Goal: Information Seeking & Learning: Learn about a topic

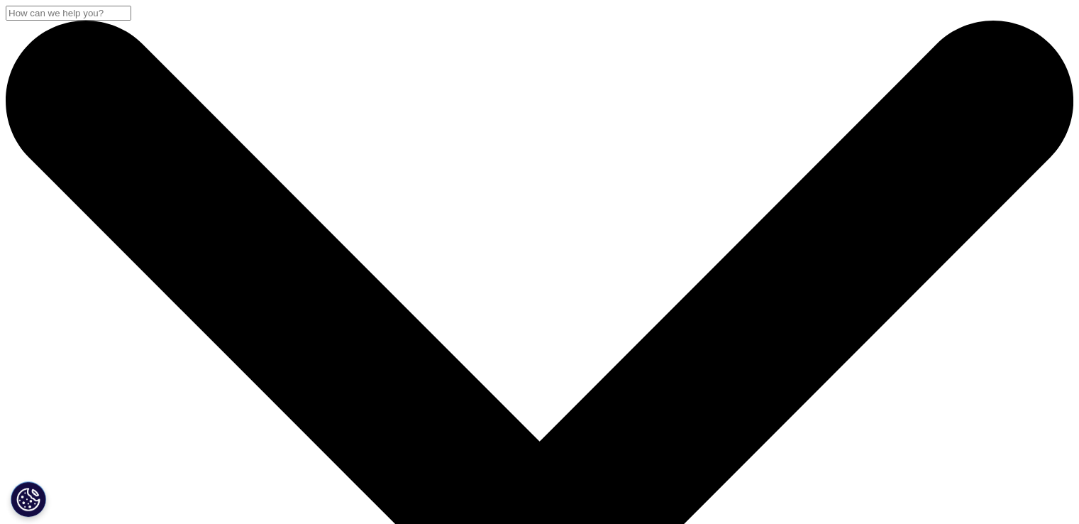
drag, startPoint x: 358, startPoint y: 255, endPoint x: 796, endPoint y: 541, distance: 523.4
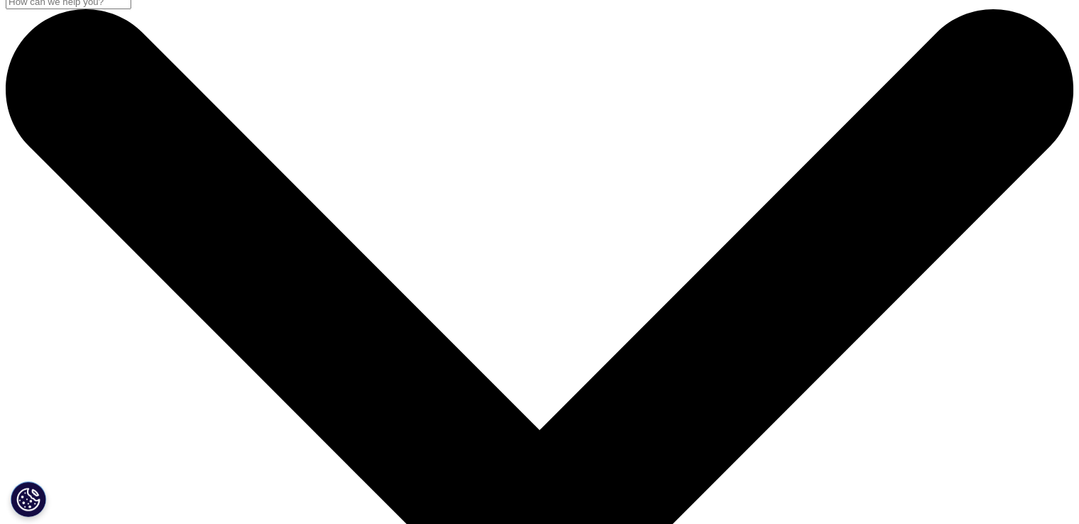
scroll to position [0, 0]
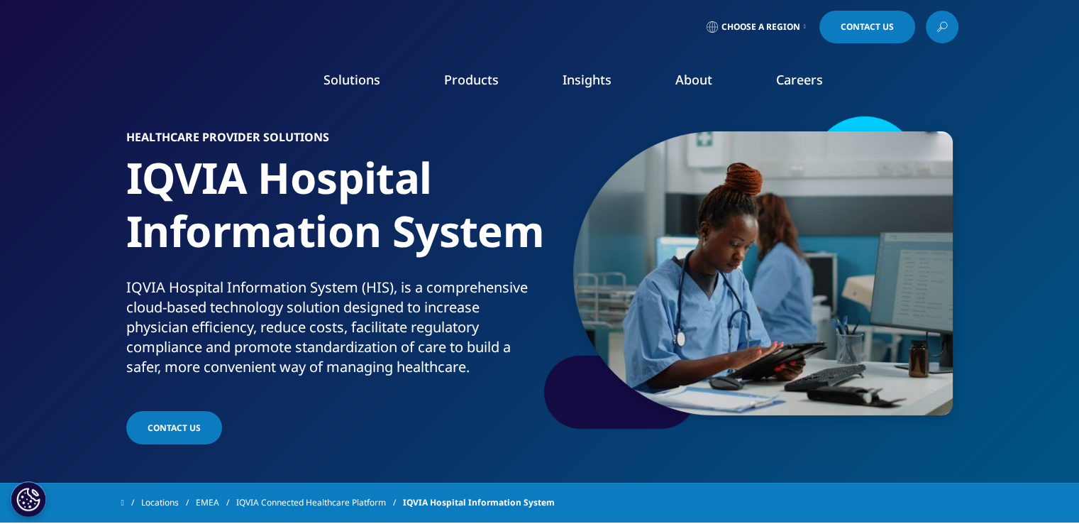
click at [804, 29] on icon at bounding box center [805, 27] width 2 height 6
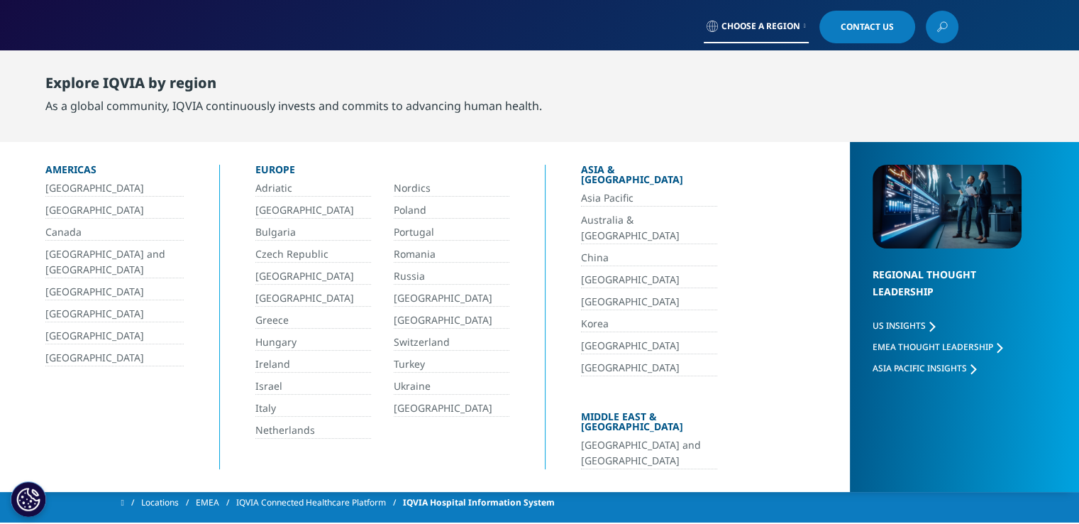
click at [610, 272] on link "[GEOGRAPHIC_DATA]" at bounding box center [649, 280] width 136 height 16
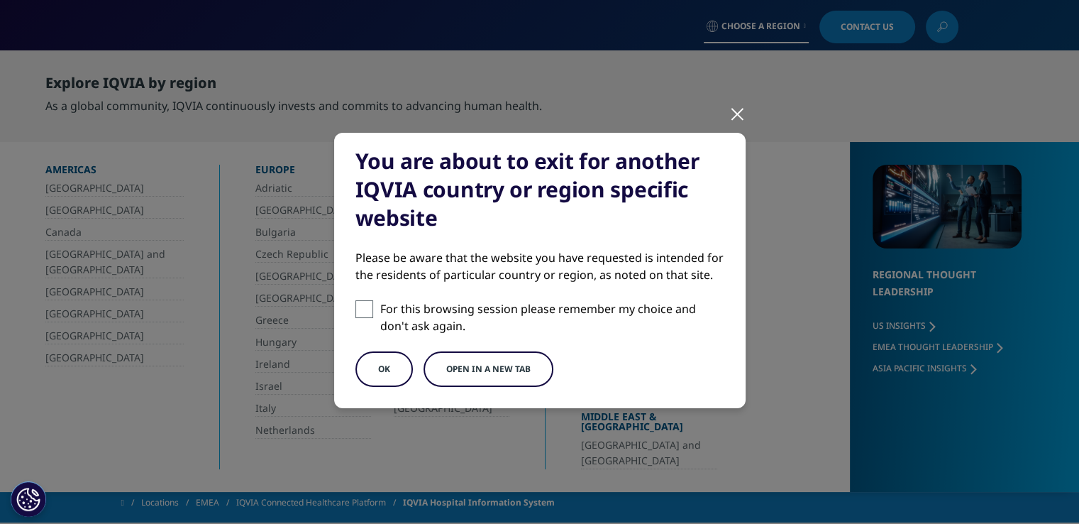
click at [491, 374] on button "Open in a new tab" at bounding box center [488, 368] width 130 height 35
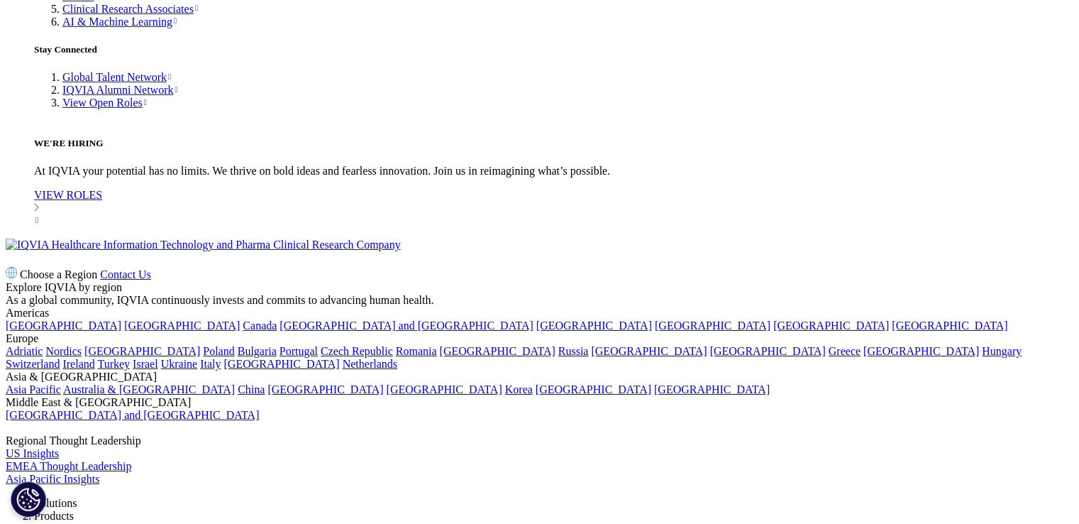
scroll to position [4822, 0]
